Goal: Find specific page/section: Find specific page/section

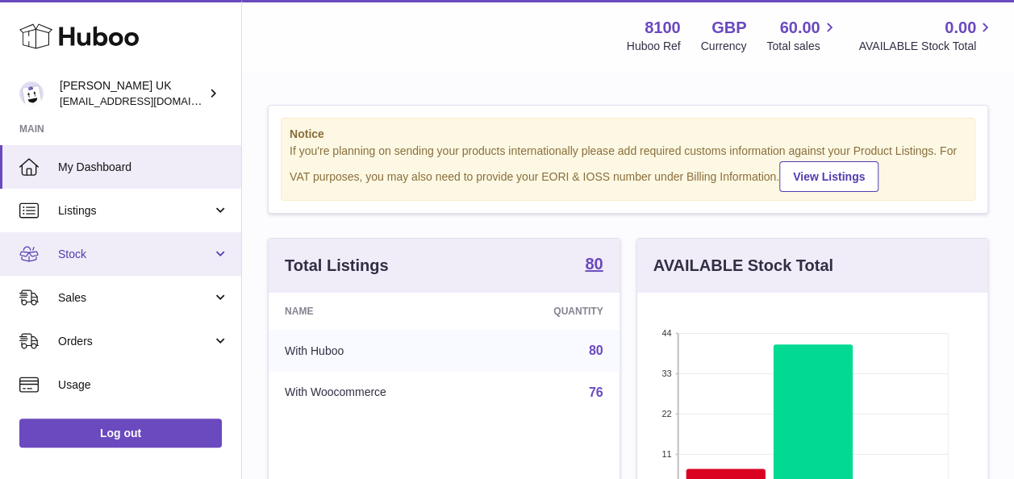
click at [105, 266] on link "Stock" at bounding box center [120, 254] width 241 height 44
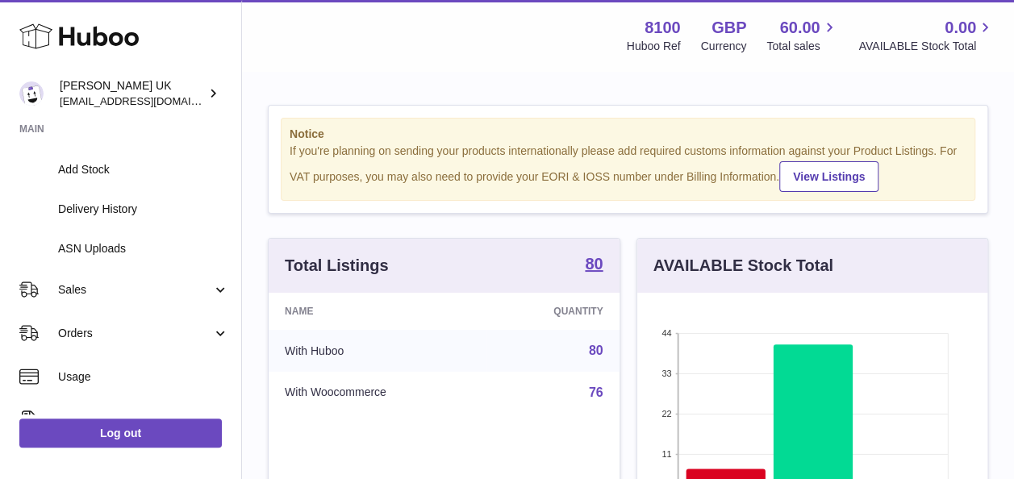
scroll to position [206, 0]
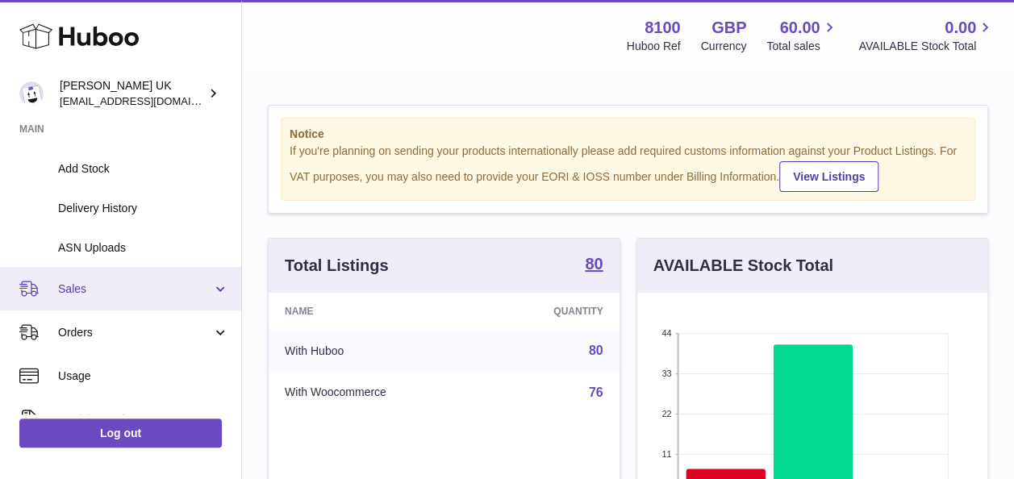
click at [106, 294] on span "Sales" at bounding box center [135, 289] width 154 height 15
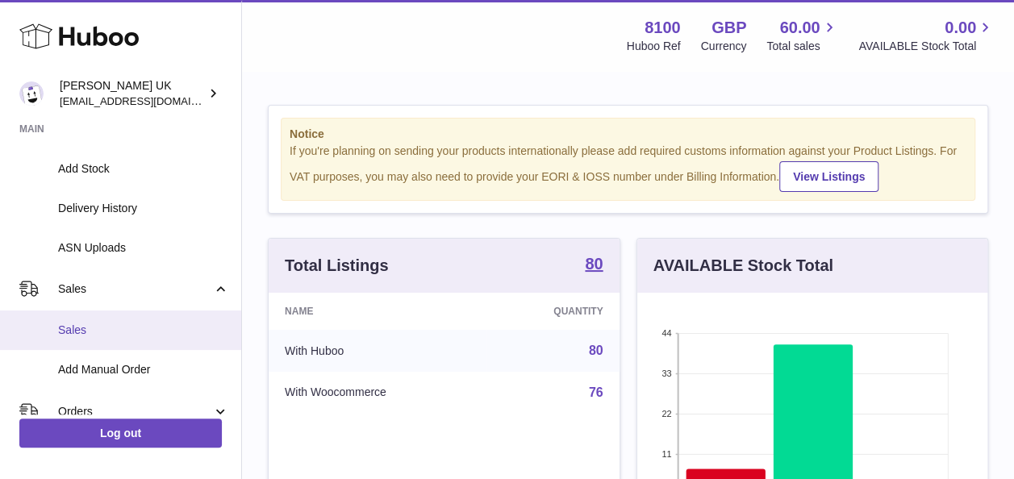
click at [86, 328] on span "Sales" at bounding box center [143, 330] width 171 height 15
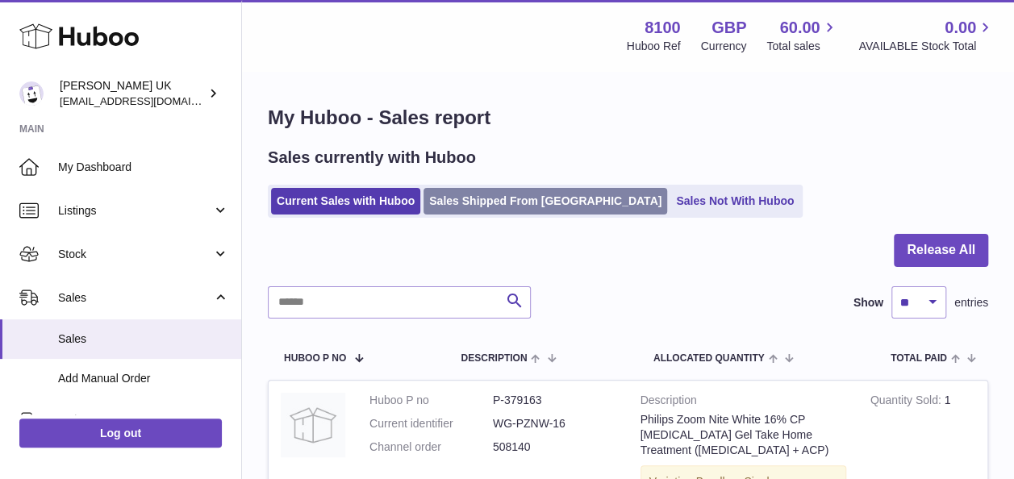
click at [523, 197] on link "Sales Shipped From [GEOGRAPHIC_DATA]" at bounding box center [546, 201] width 244 height 27
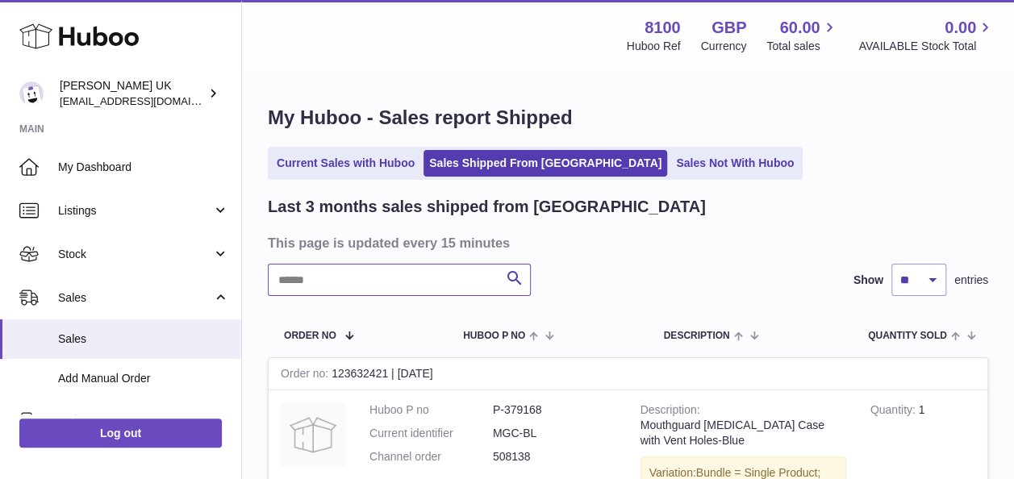
click at [389, 294] on input "text" at bounding box center [399, 280] width 263 height 32
type input "*"
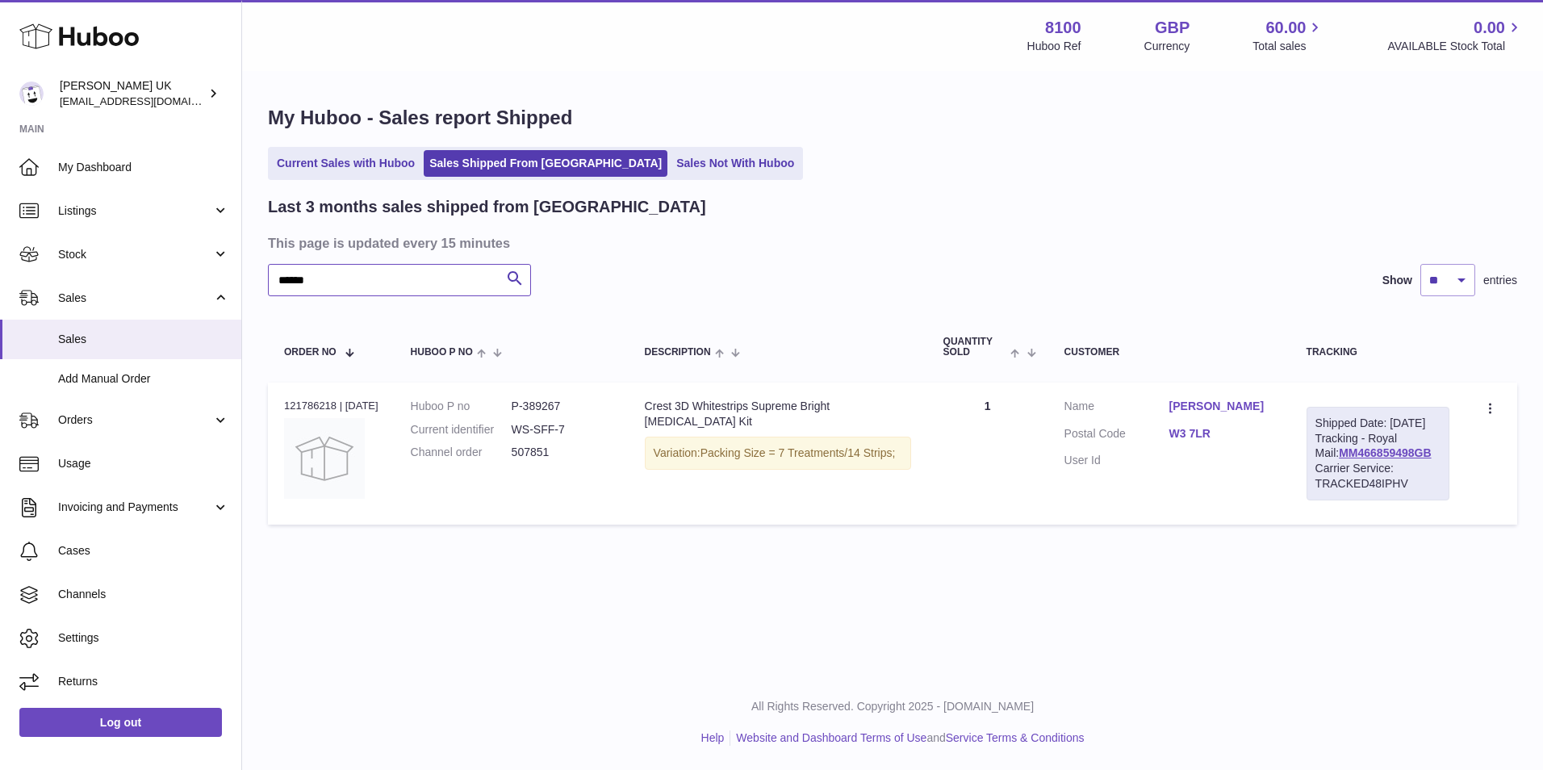
type input "******"
drag, startPoint x: 138, startPoint y: 206, endPoint x: 144, endPoint y: 264, distance: 58.4
click at [138, 206] on span "Listings" at bounding box center [135, 210] width 154 height 15
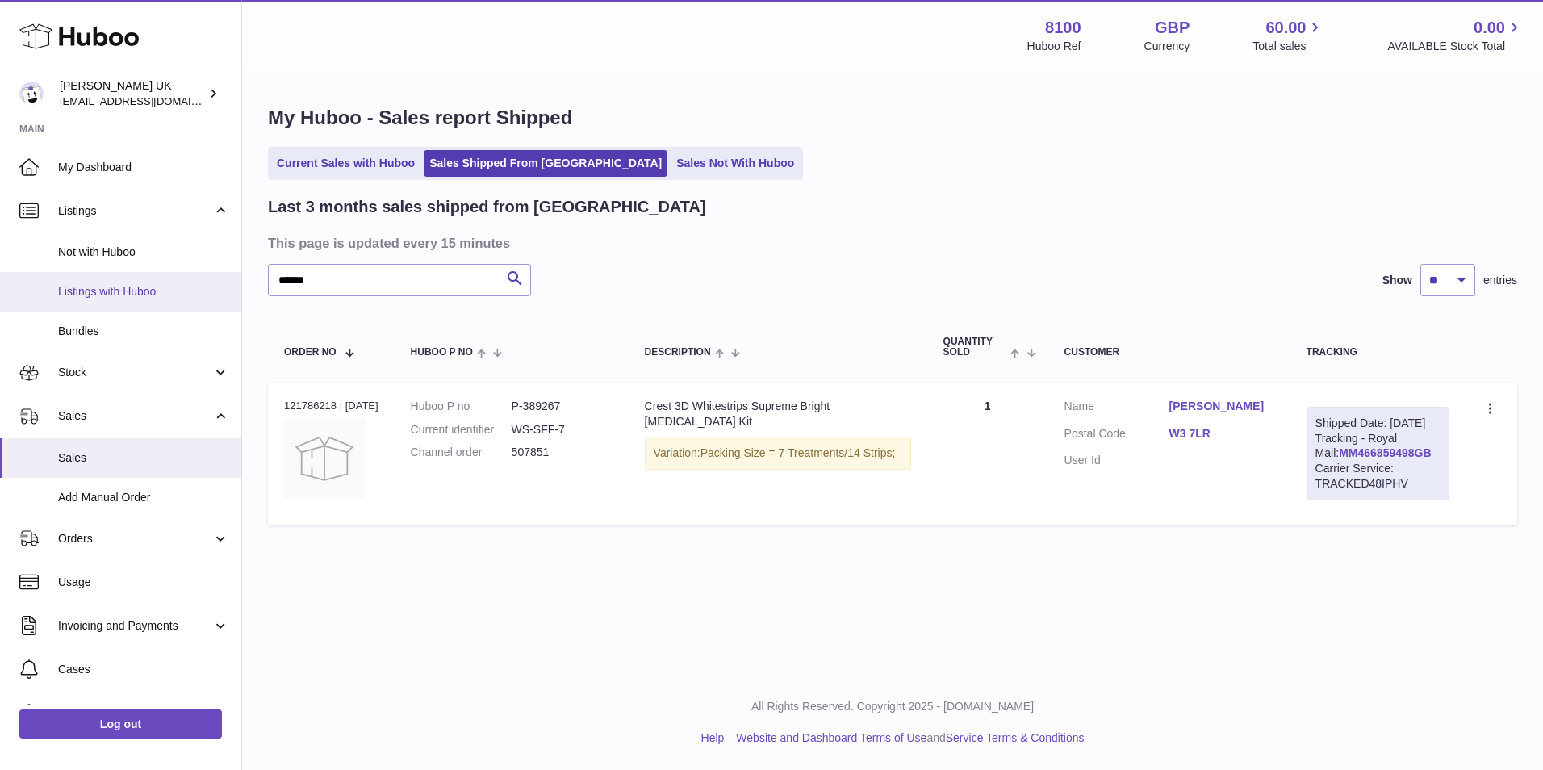
click at [158, 296] on span "Listings with Huboo" at bounding box center [143, 291] width 171 height 15
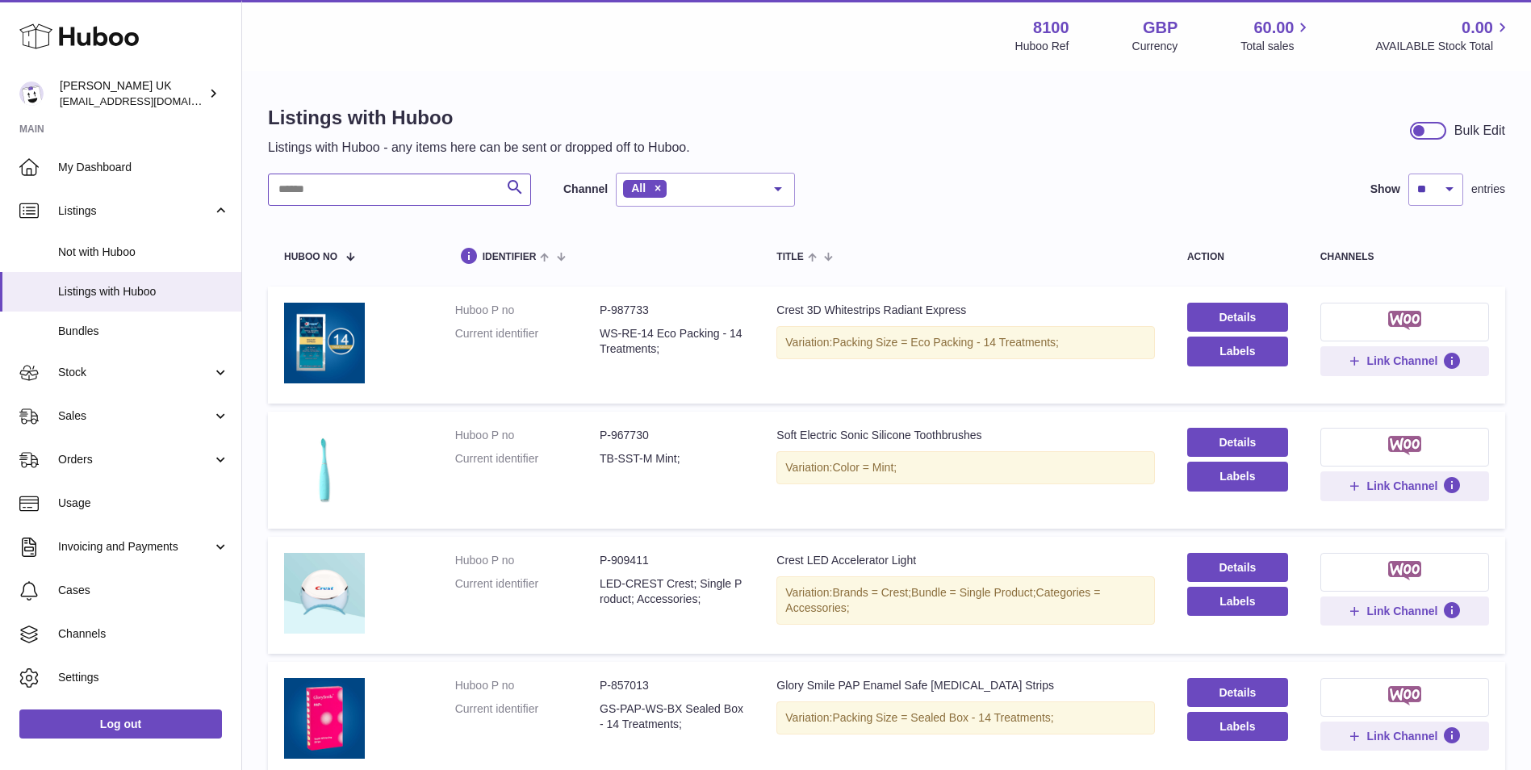
click at [395, 185] on input "text" at bounding box center [399, 190] width 263 height 32
paste input "****"
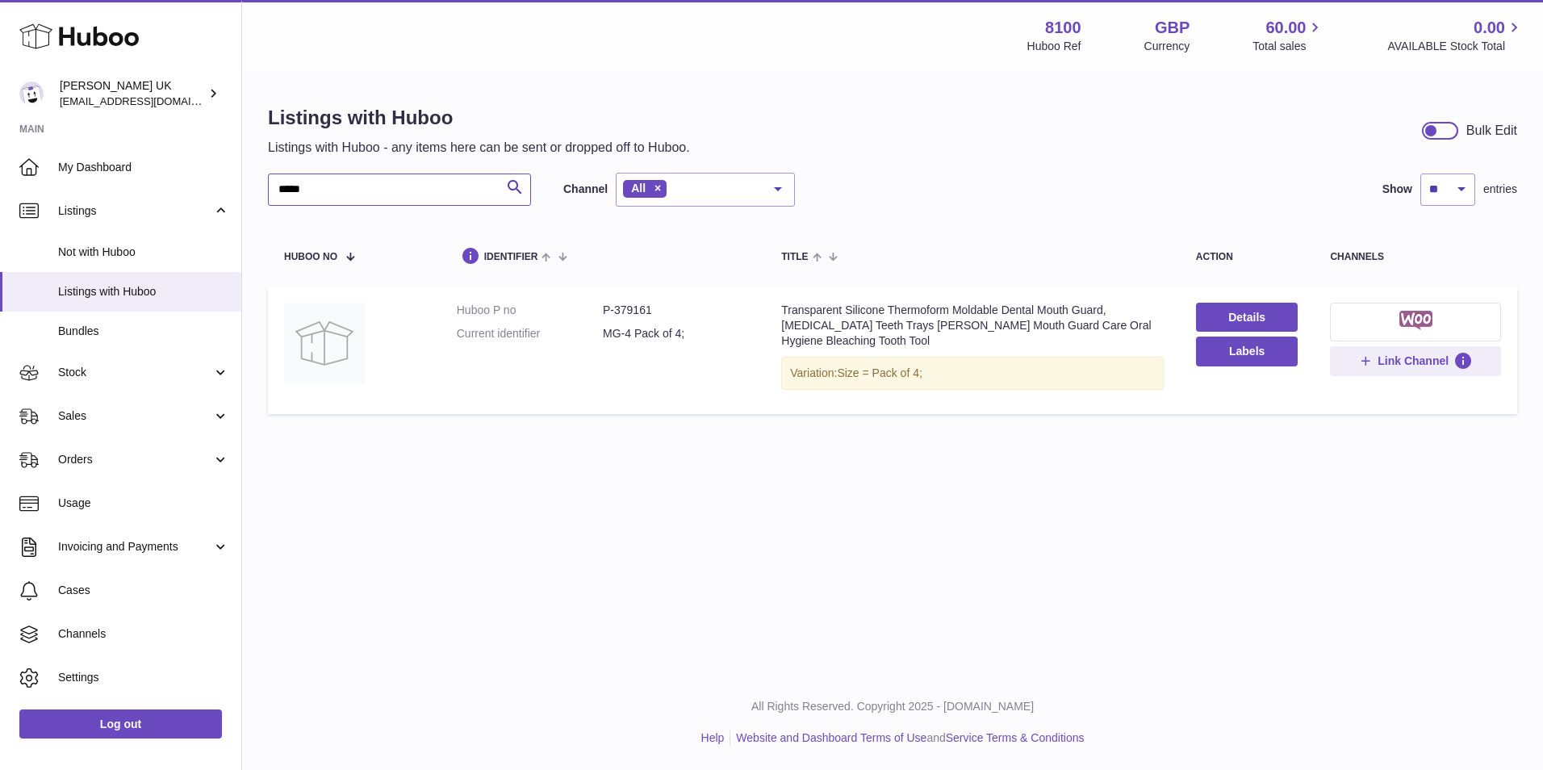
type input "****"
click at [629, 305] on dd "P-379161" at bounding box center [676, 310] width 146 height 15
copy dd "379161"
